Goal: Understand process/instructions: Learn how to perform a task or action

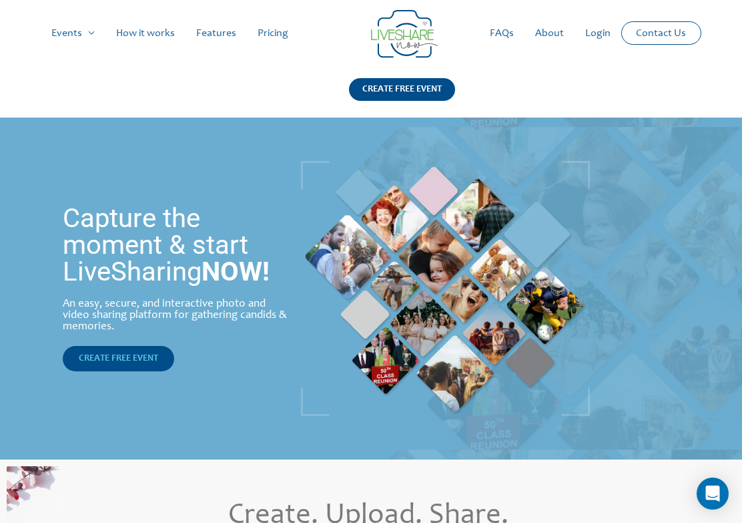
click at [133, 362] on span "CREATE FREE EVENT" at bounding box center [118, 358] width 79 height 9
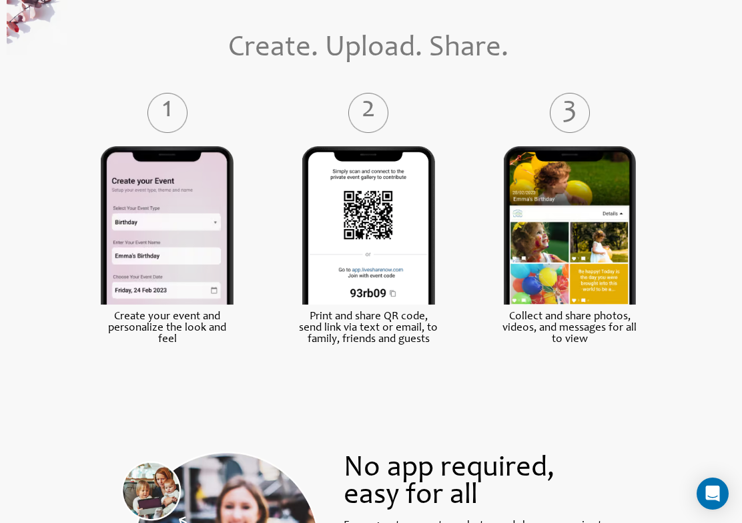
scroll to position [544, 0]
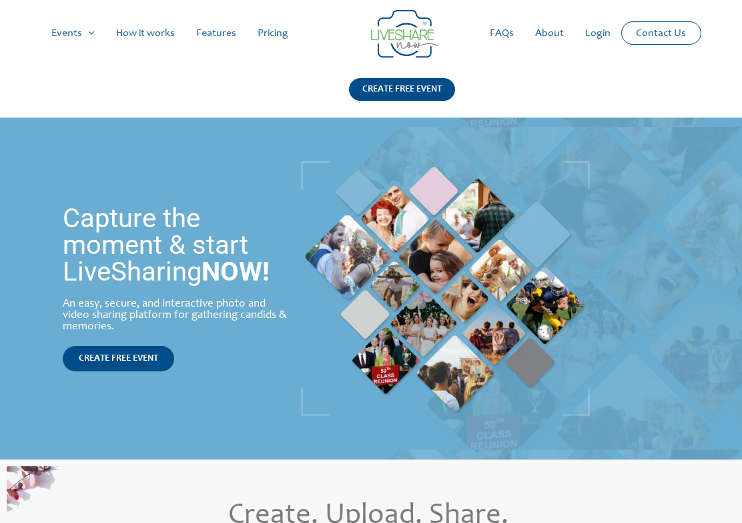
scroll to position [587, 0]
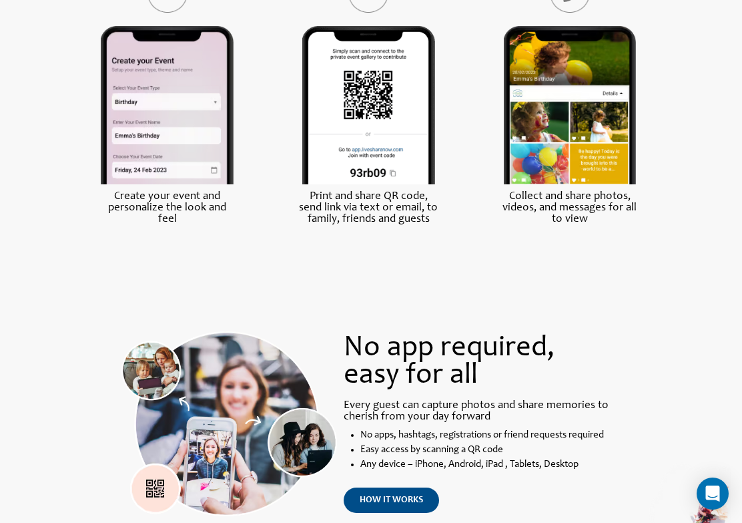
click at [562, 206] on label "Collect and share photos, videos, and messages for all to view" at bounding box center [571, 208] width 140 height 34
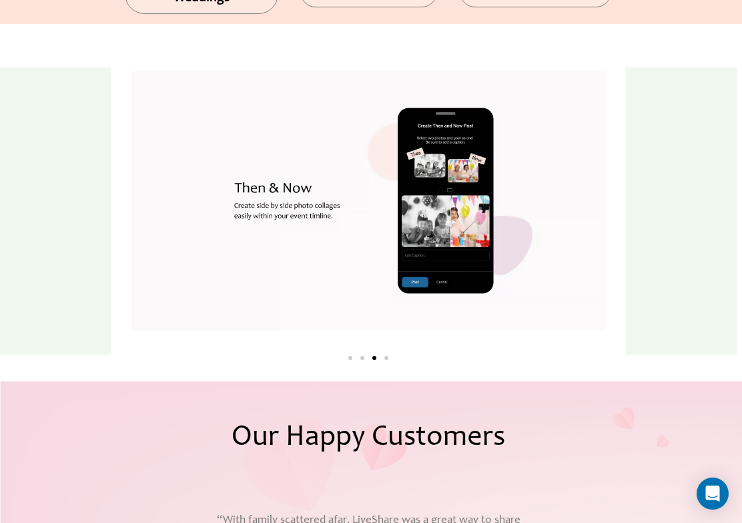
scroll to position [1506, 0]
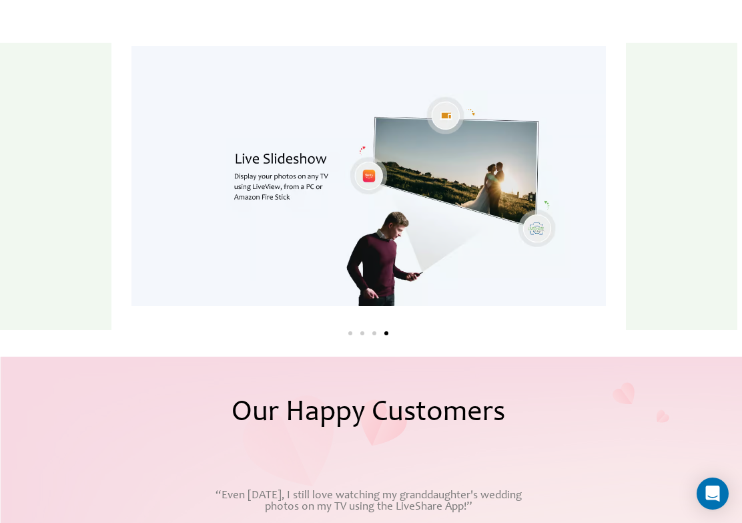
click at [499, 337] on div at bounding box center [368, 188] width 515 height 324
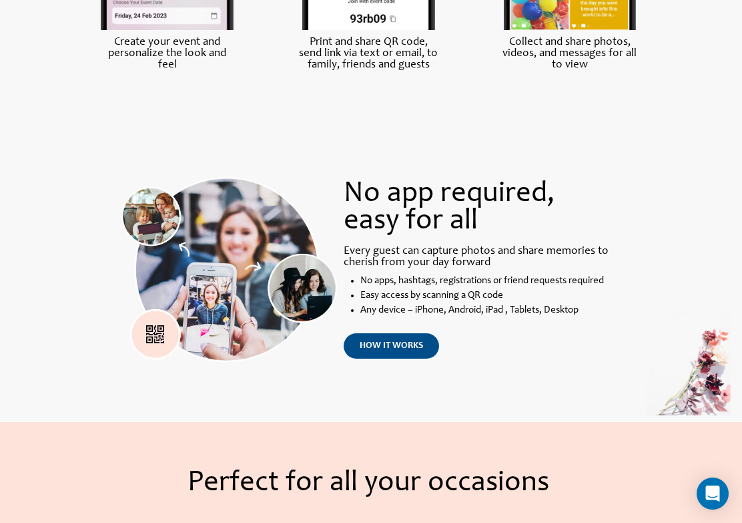
scroll to position [737, 0]
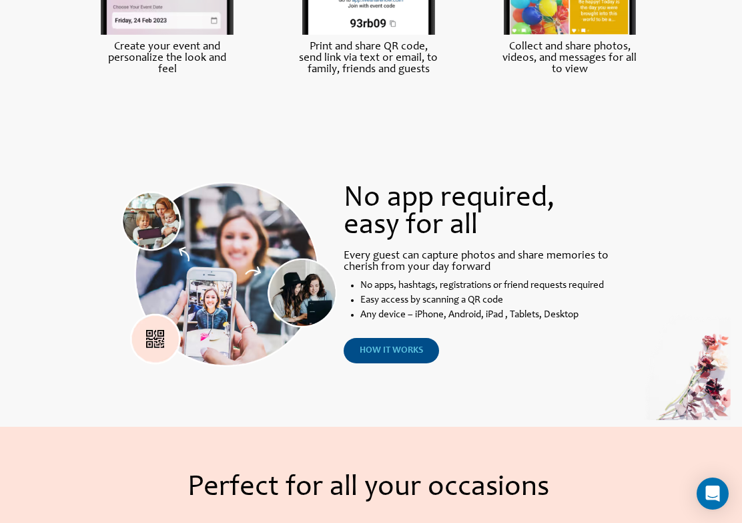
click at [395, 346] on span "how it works" at bounding box center [391, 350] width 63 height 9
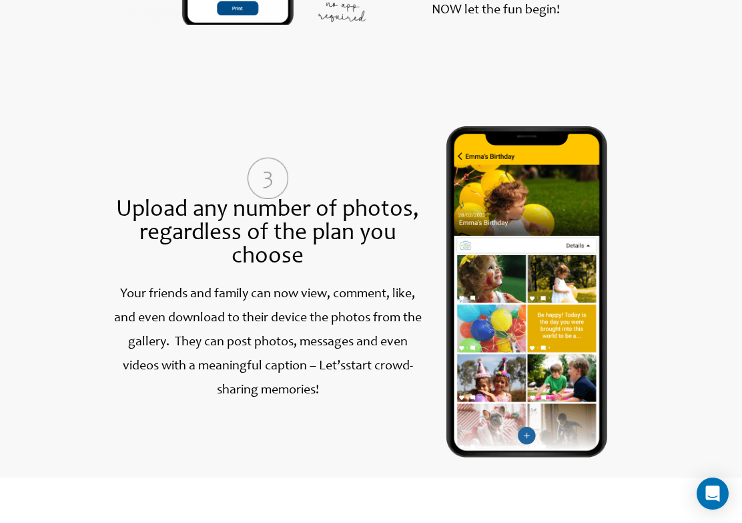
scroll to position [1182, 0]
